Goal: Task Accomplishment & Management: Manage account settings

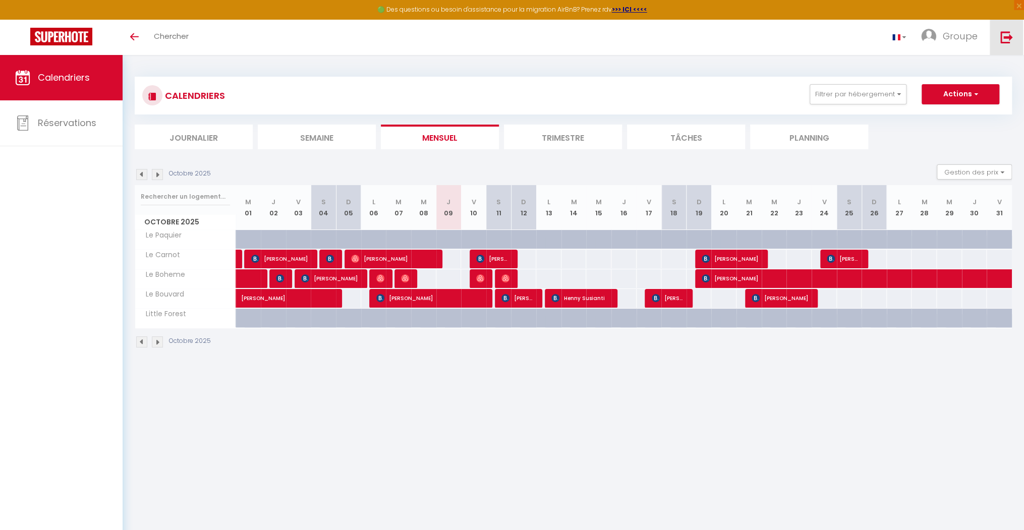
click at [565, 38] on link at bounding box center [1006, 37] width 33 height 35
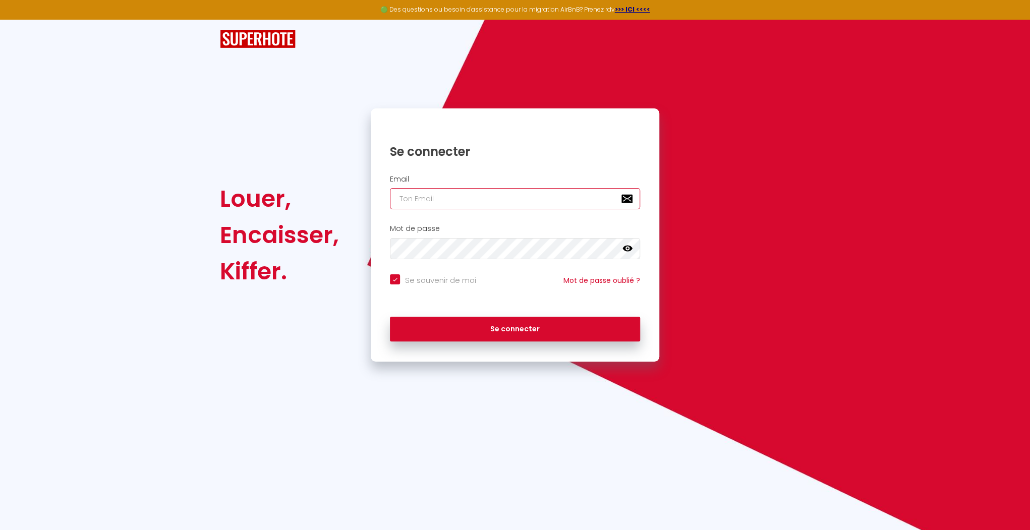
type input "[EMAIL_ADDRESS][DOMAIN_NAME]"
checkbox input "true"
click at [541, 197] on input "[EMAIL_ADDRESS][DOMAIN_NAME]" at bounding box center [515, 198] width 250 height 21
click at [528, 194] on input "[EMAIL_ADDRESS][DOMAIN_NAME]" at bounding box center [515, 198] width 250 height 21
type input "[EMAIL_ADDRESS][DOMAIN_NAME]"
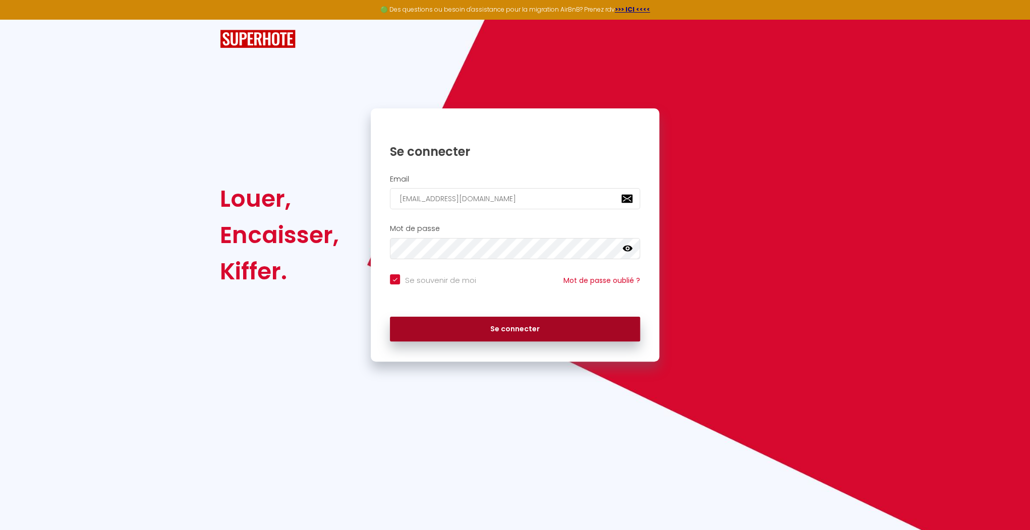
click at [466, 323] on button "Se connecter" at bounding box center [515, 329] width 250 height 25
checkbox input "true"
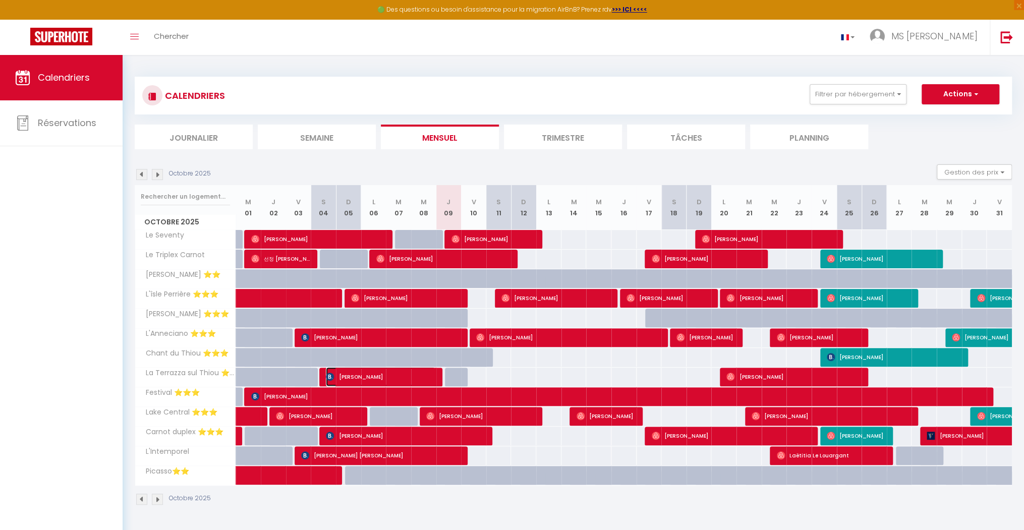
click at [425, 377] on span "[PERSON_NAME]" at bounding box center [381, 376] width 110 height 19
select select "OK"
select select "0"
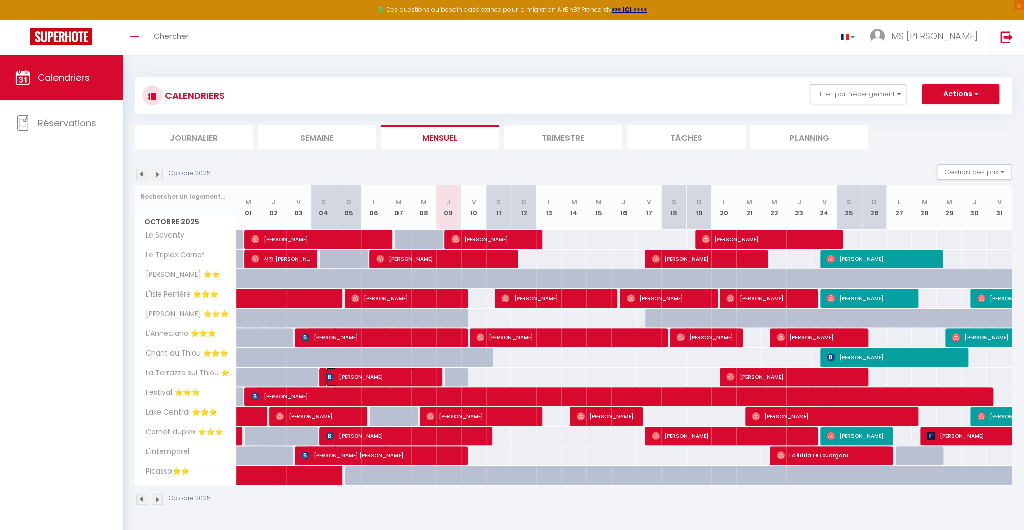
select select "1"
select select
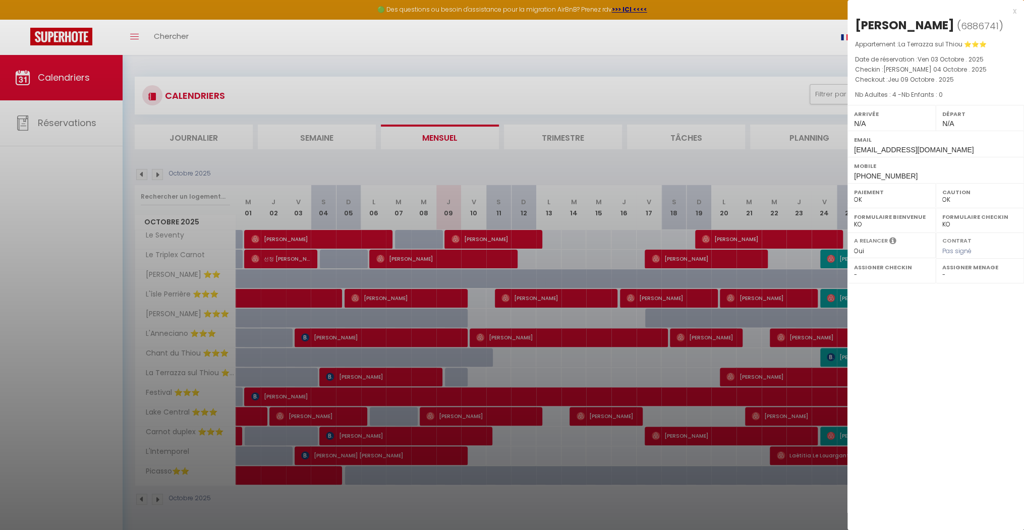
click at [448, 375] on div at bounding box center [512, 265] width 1024 height 530
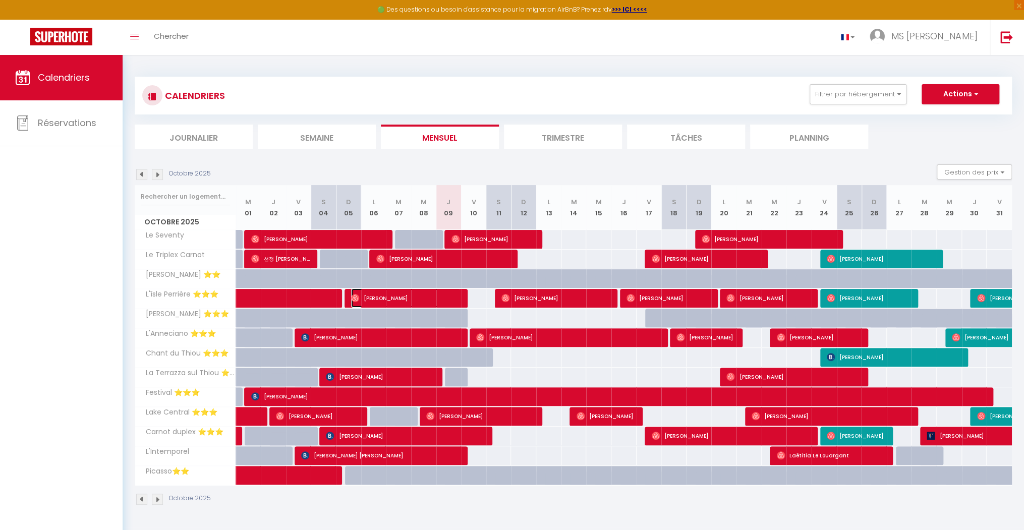
click at [435, 297] on span "[PERSON_NAME]" at bounding box center [406, 298] width 110 height 19
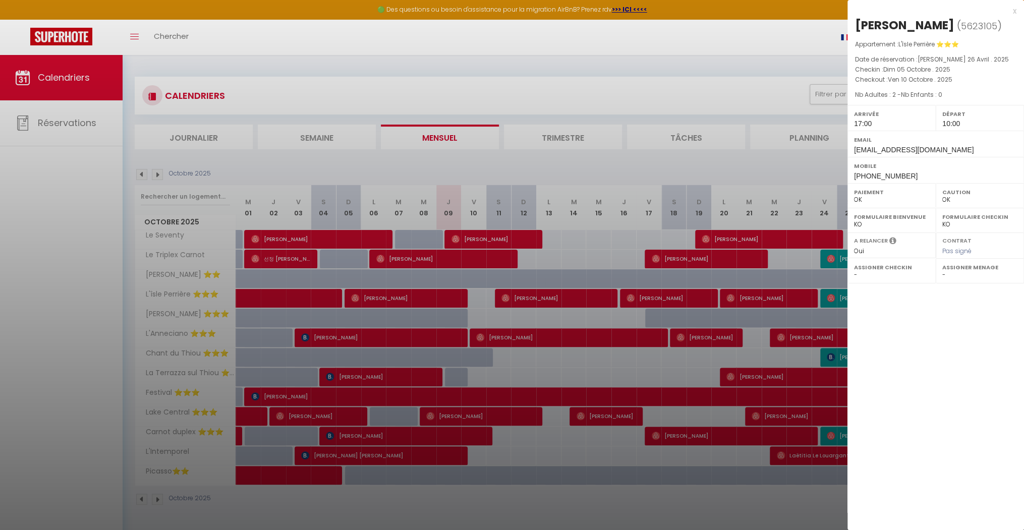
click at [483, 310] on div at bounding box center [512, 265] width 1024 height 530
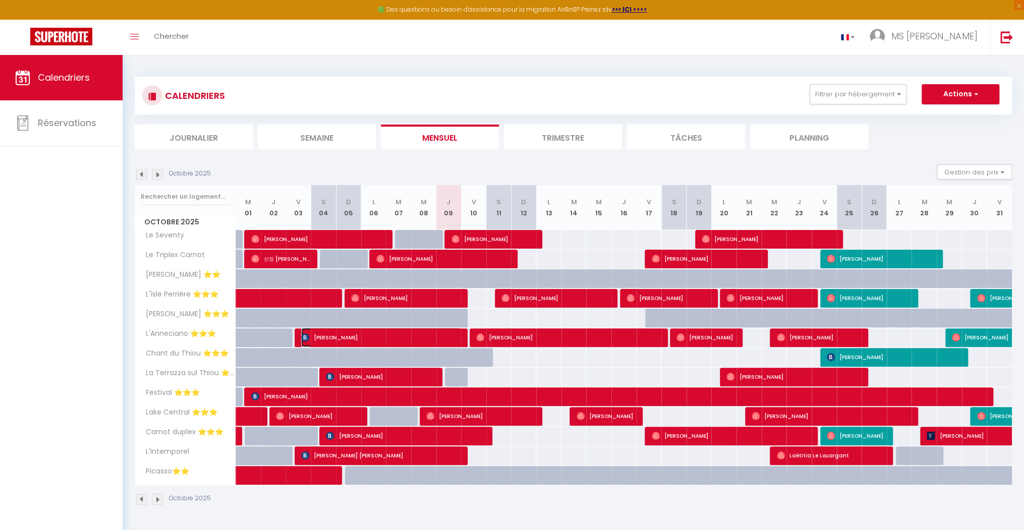
click at [432, 332] on span "[PERSON_NAME]" at bounding box center [381, 337] width 160 height 19
select select "0"
select select "20817"
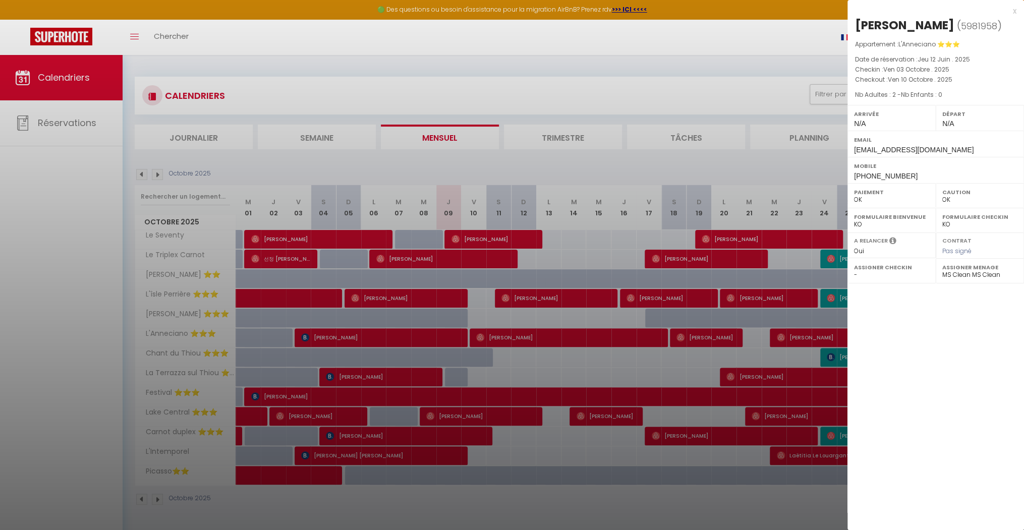
click at [457, 329] on div at bounding box center [512, 265] width 1024 height 530
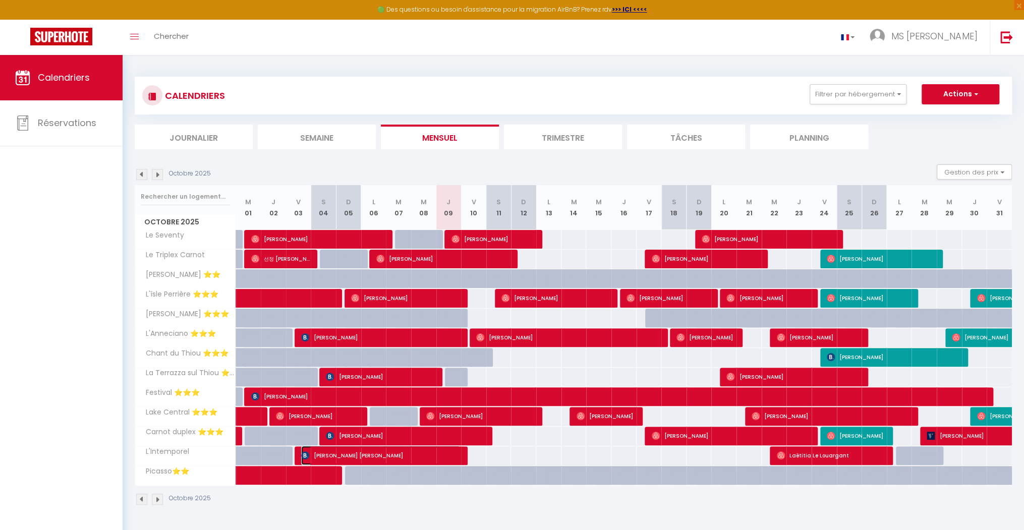
click at [440, 459] on span "[PERSON_NAME] [PERSON_NAME]" at bounding box center [381, 455] width 160 height 19
select select
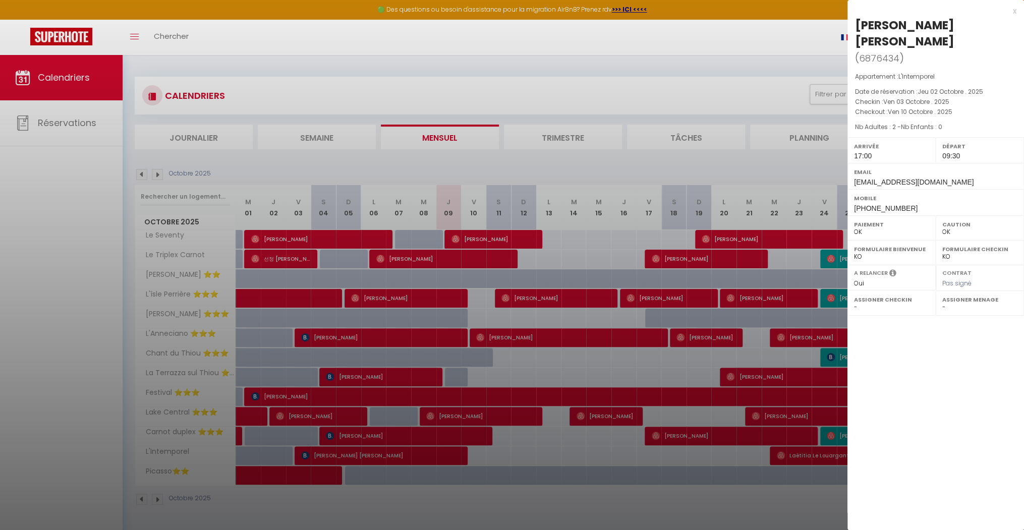
click at [488, 402] on div at bounding box center [512, 265] width 1024 height 530
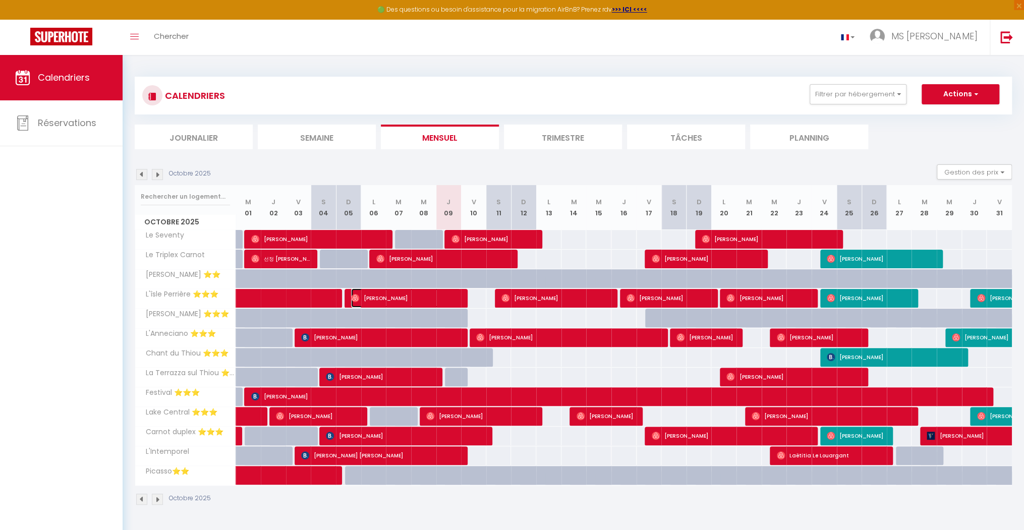
click at [459, 294] on span "[PERSON_NAME]" at bounding box center [406, 298] width 110 height 19
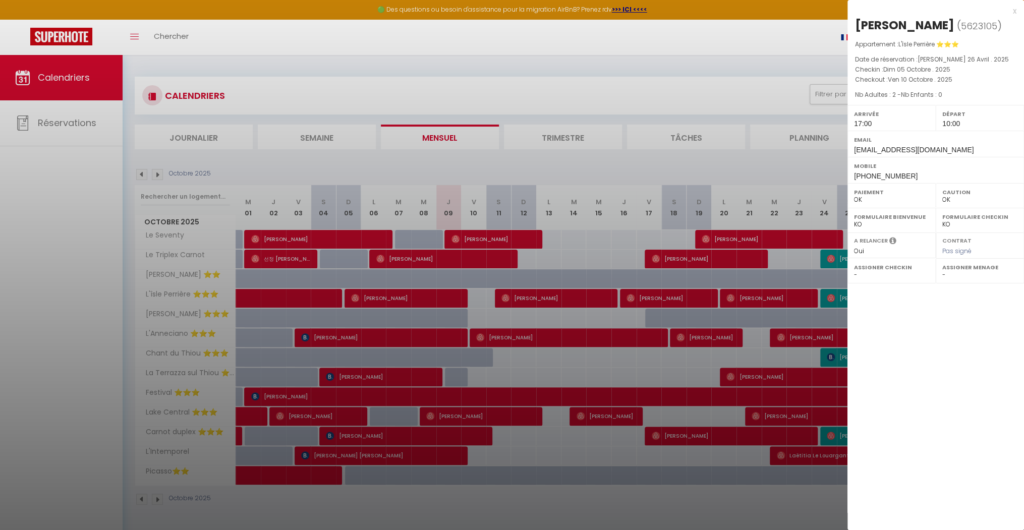
click at [459, 295] on div at bounding box center [512, 265] width 1024 height 530
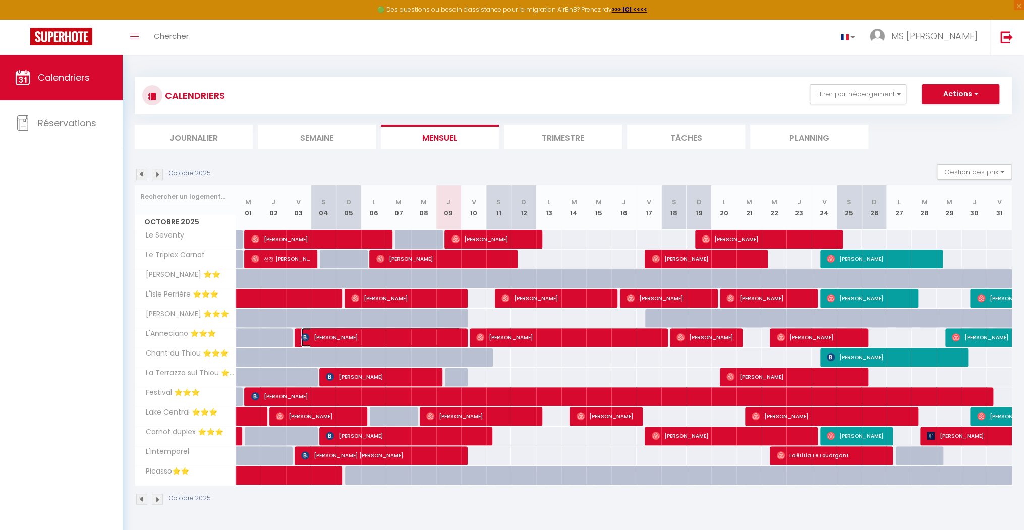
click at [456, 334] on span "[PERSON_NAME]" at bounding box center [381, 337] width 160 height 19
select select "0"
select select "20817"
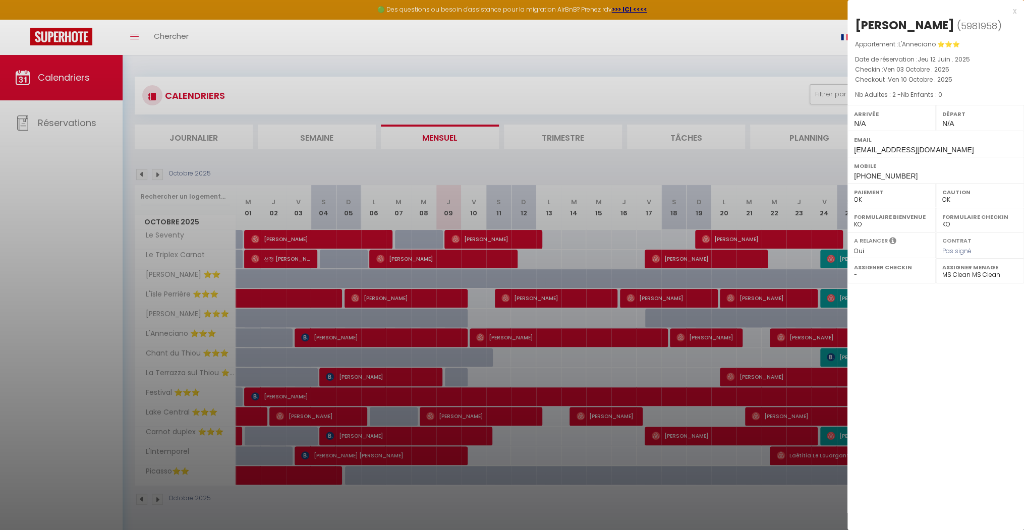
click at [456, 337] on div at bounding box center [512, 265] width 1024 height 530
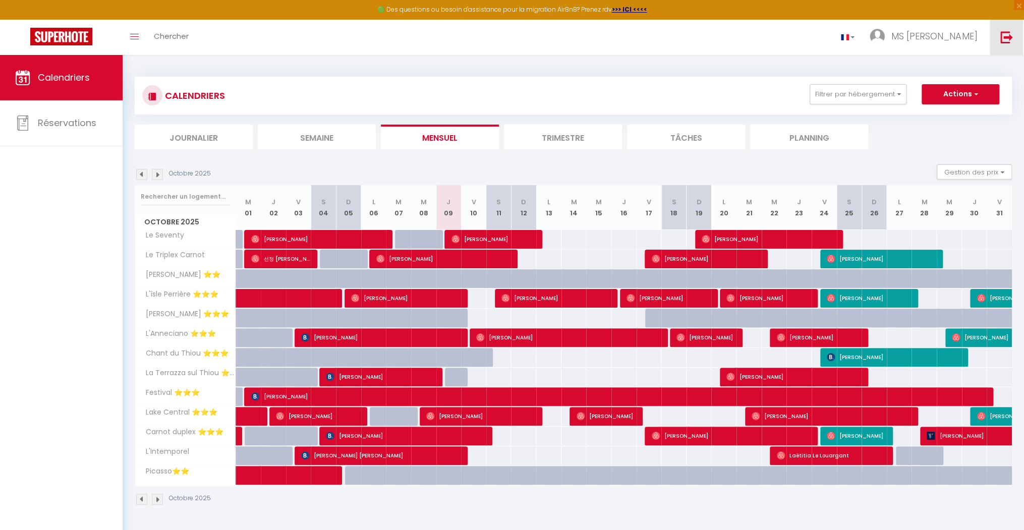
click at [565, 38] on img at bounding box center [1007, 37] width 13 height 13
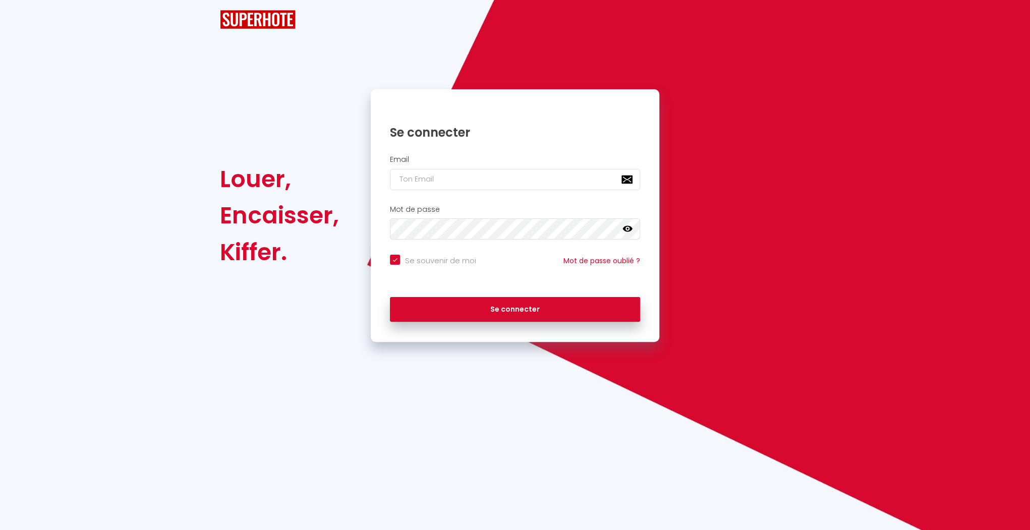
checkbox input "true"
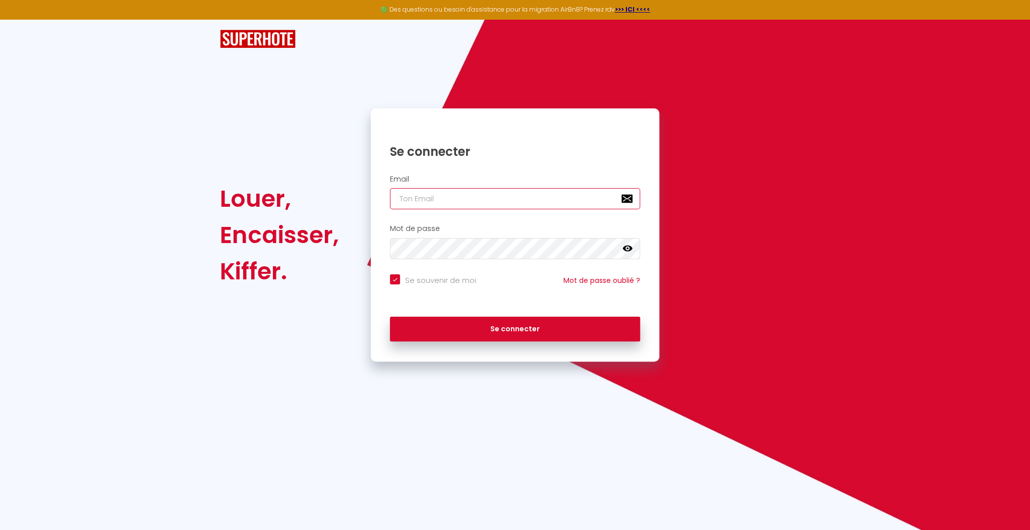
type input "[EMAIL_ADDRESS][DOMAIN_NAME]"
checkbox input "true"
click at [496, 181] on h2 "Email" at bounding box center [515, 179] width 250 height 9
click at [497, 200] on input "[EMAIL_ADDRESS][DOMAIN_NAME]" at bounding box center [515, 198] width 250 height 21
type input "[EMAIL_ADDRESS][DOMAIN_NAME]"
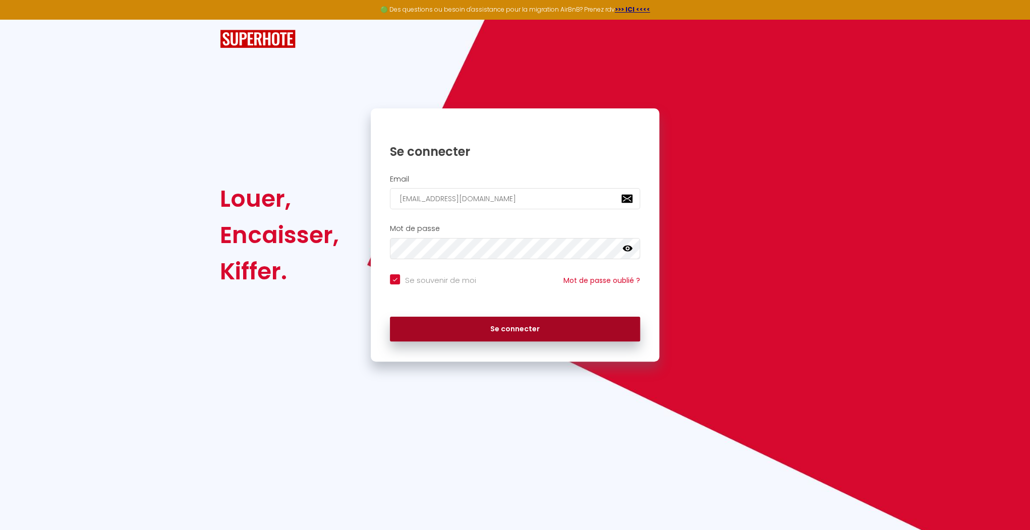
click at [479, 322] on button "Se connecter" at bounding box center [515, 329] width 250 height 25
checkbox input "true"
